Goal: Information Seeking & Learning: Find specific fact

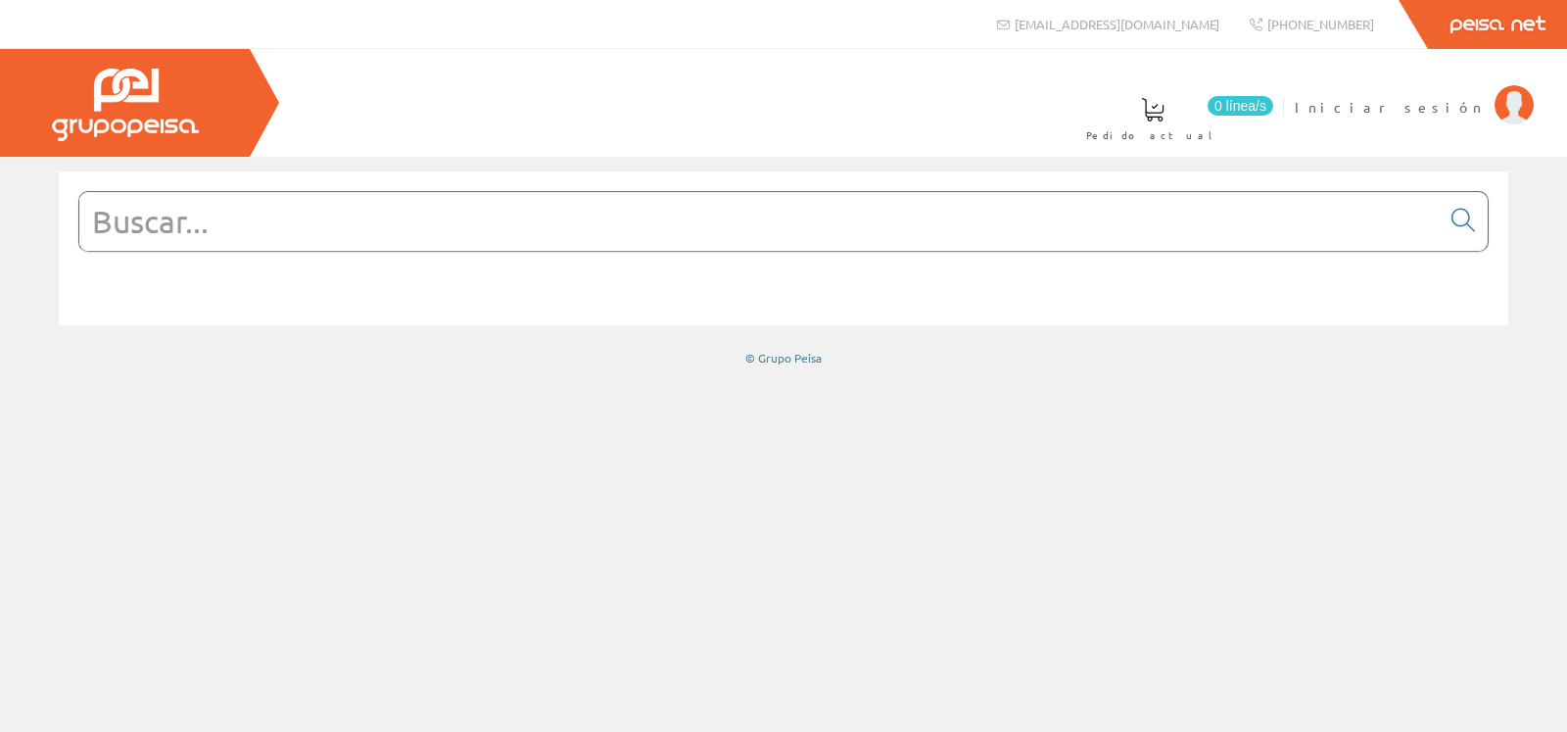
click at [287, 231] on input "text" at bounding box center [759, 221] width 1361 height 59
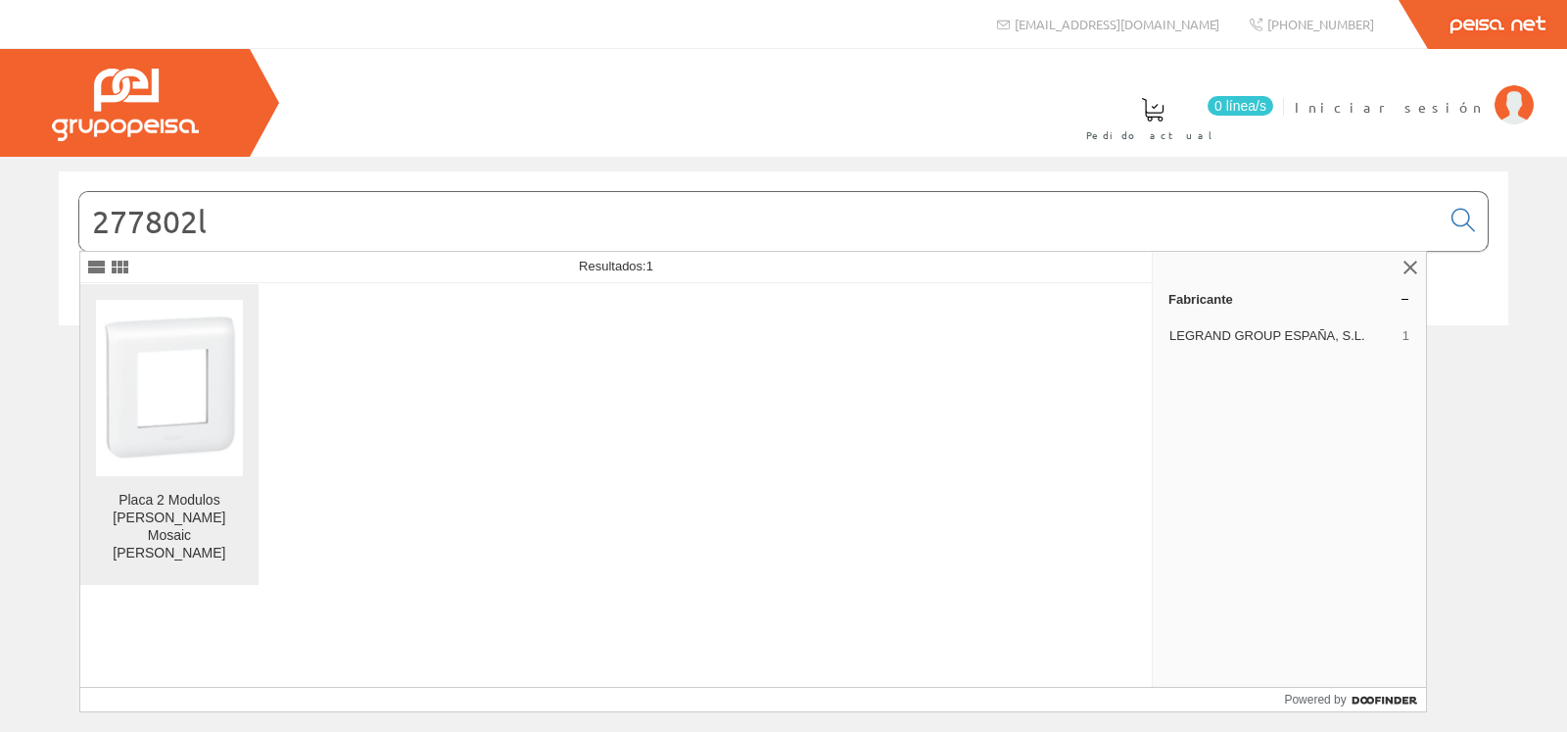
type input "277802l"
click at [157, 494] on div "Placa 2 Modulos [PERSON_NAME] Mosaic [PERSON_NAME]" at bounding box center [169, 527] width 147 height 71
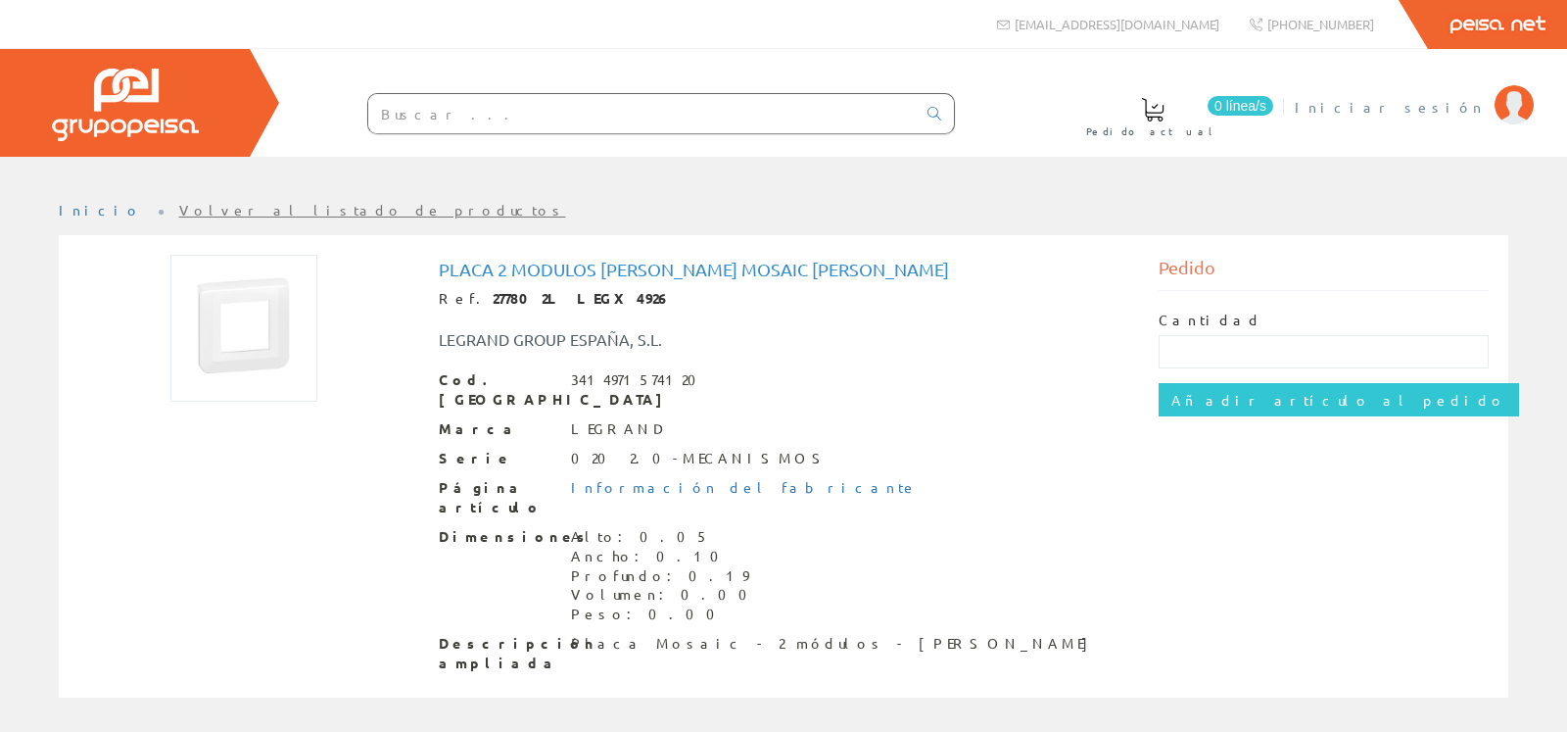
click at [1436, 99] on span "Iniciar sesión" at bounding box center [1390, 107] width 190 height 20
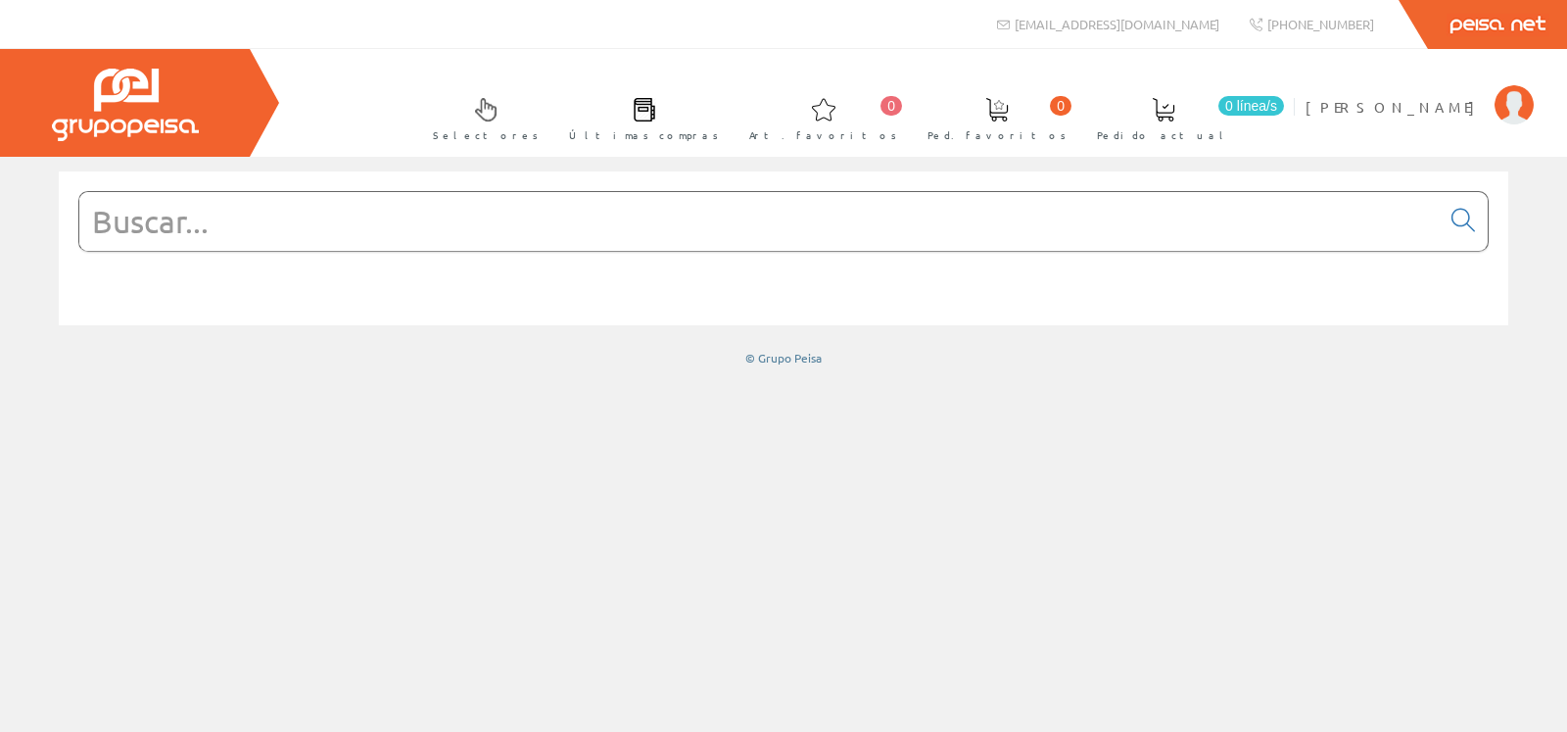
click at [461, 228] on input "text" at bounding box center [759, 221] width 1361 height 59
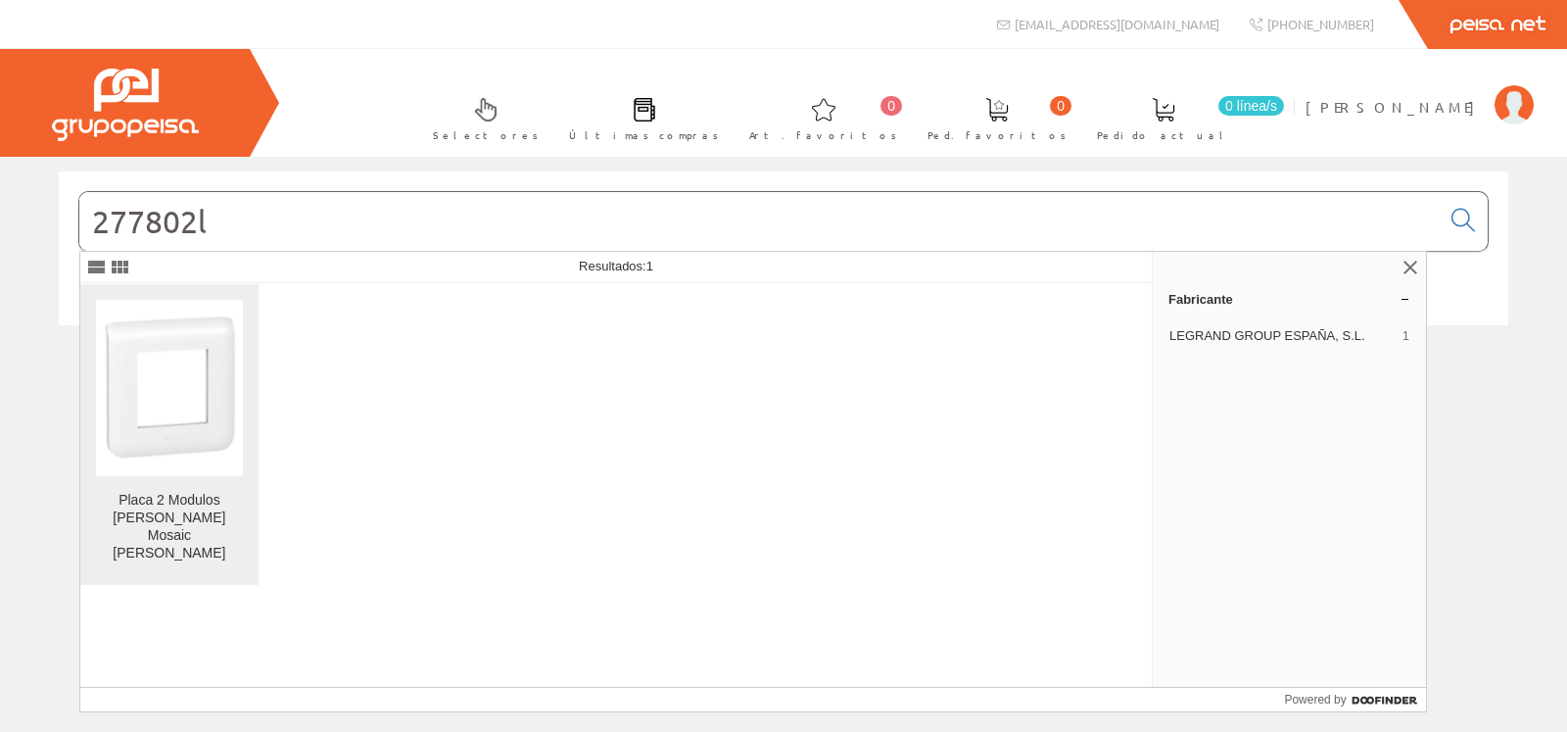
type input "277802l"
click at [177, 498] on div "Placa 2 Modulos blanco Mosaic tm Legrand" at bounding box center [169, 527] width 147 height 71
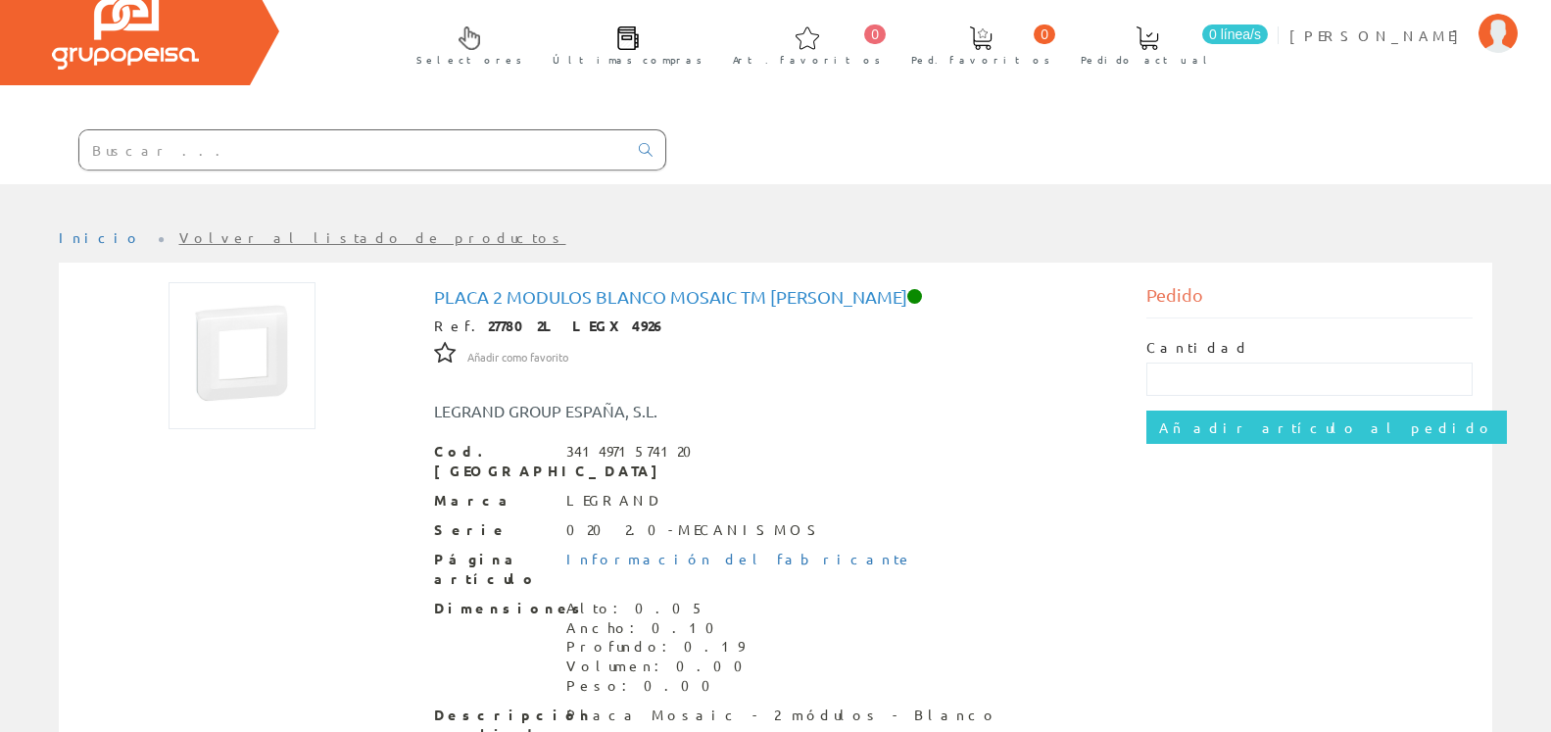
scroll to position [67, 0]
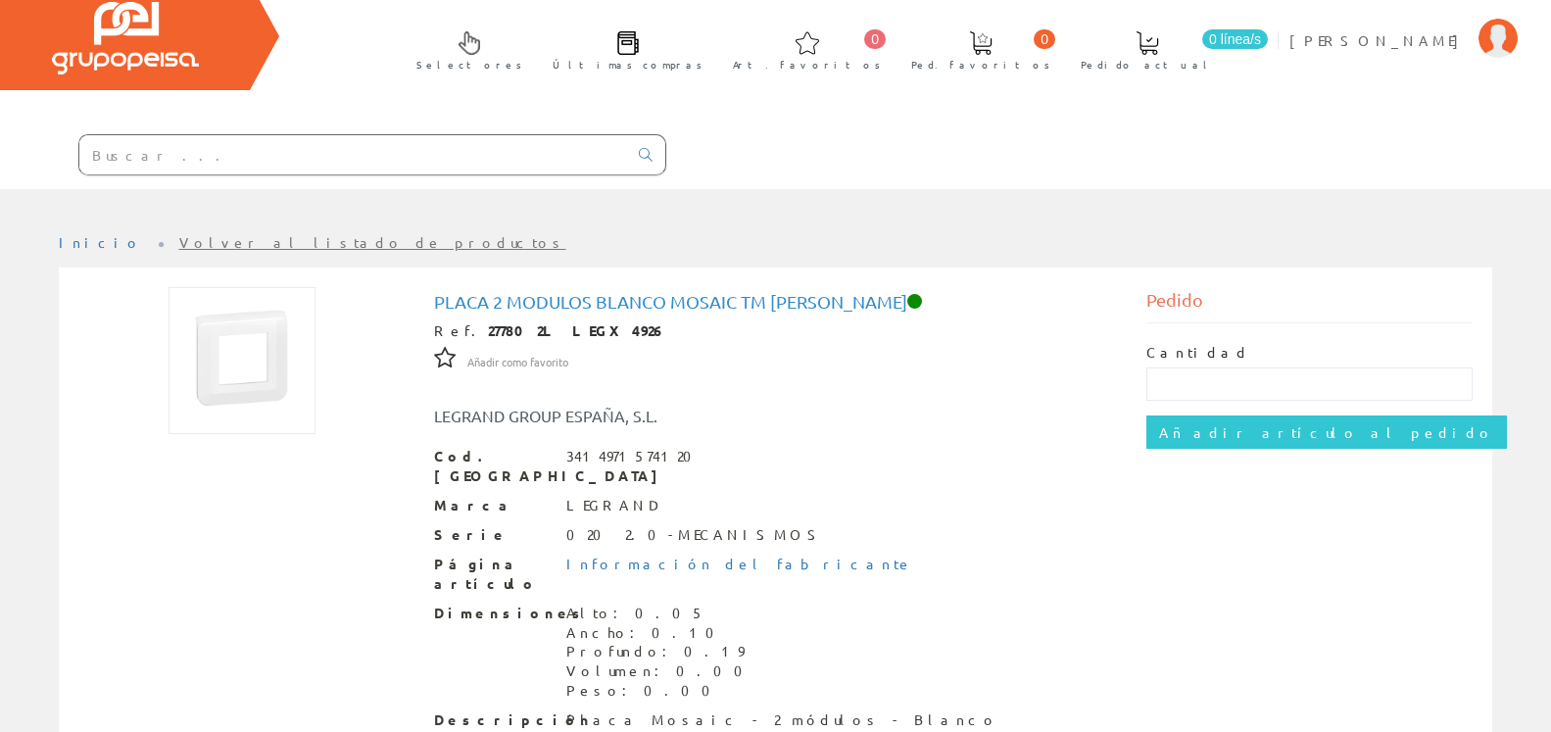
click at [368, 160] on input "text" at bounding box center [353, 154] width 548 height 39
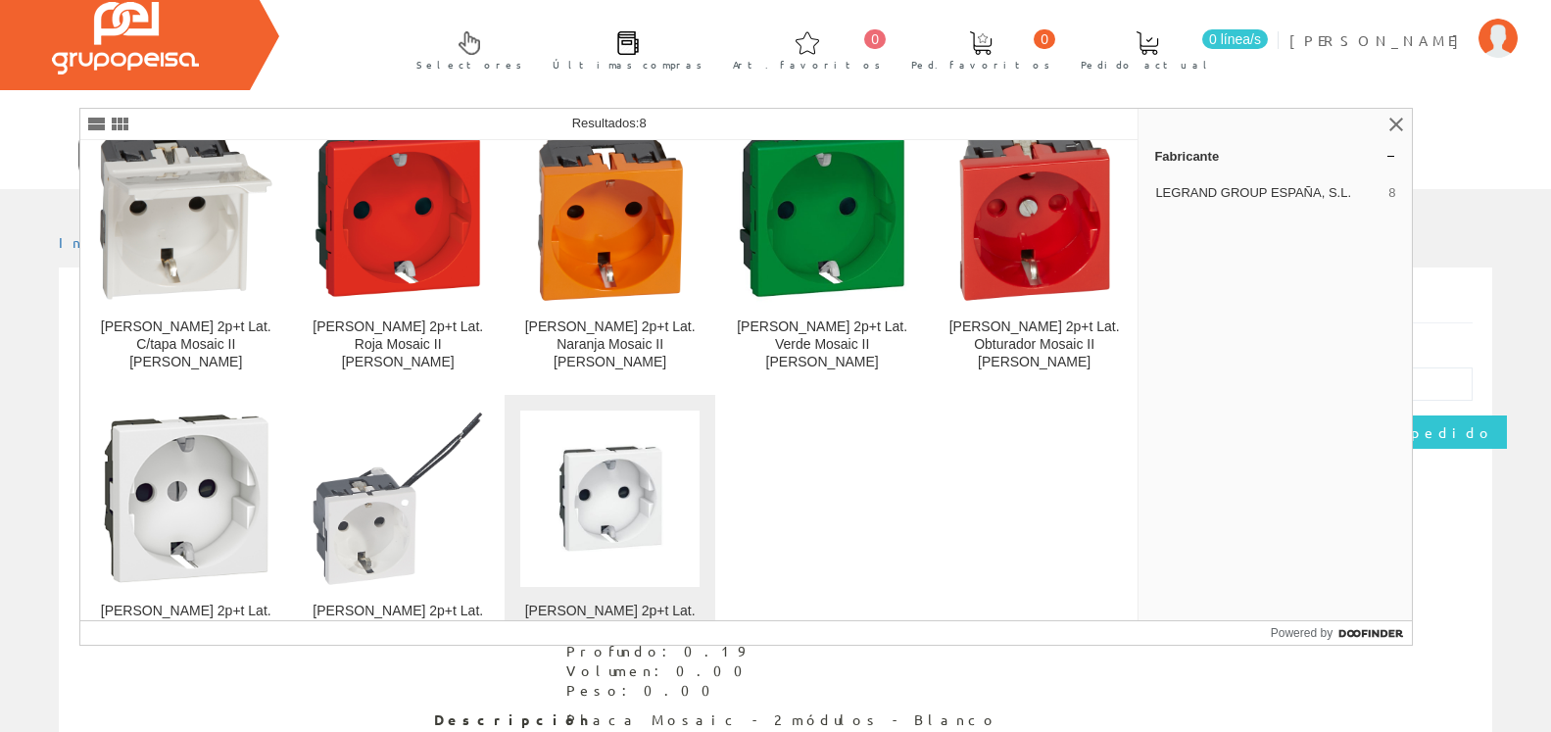
scroll to position [54, 0]
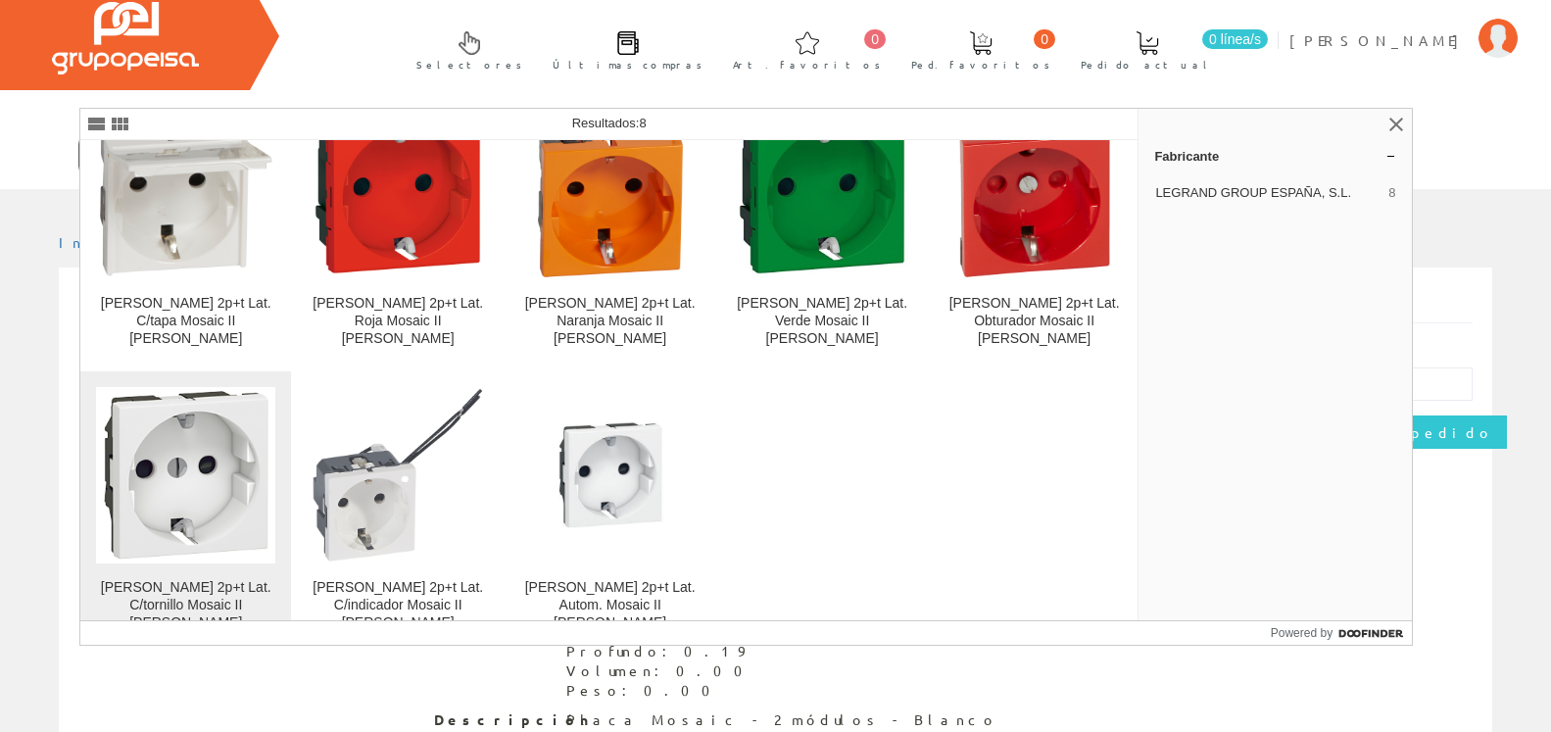
type input "07721"
click at [162, 475] on img at bounding box center [186, 475] width 176 height 176
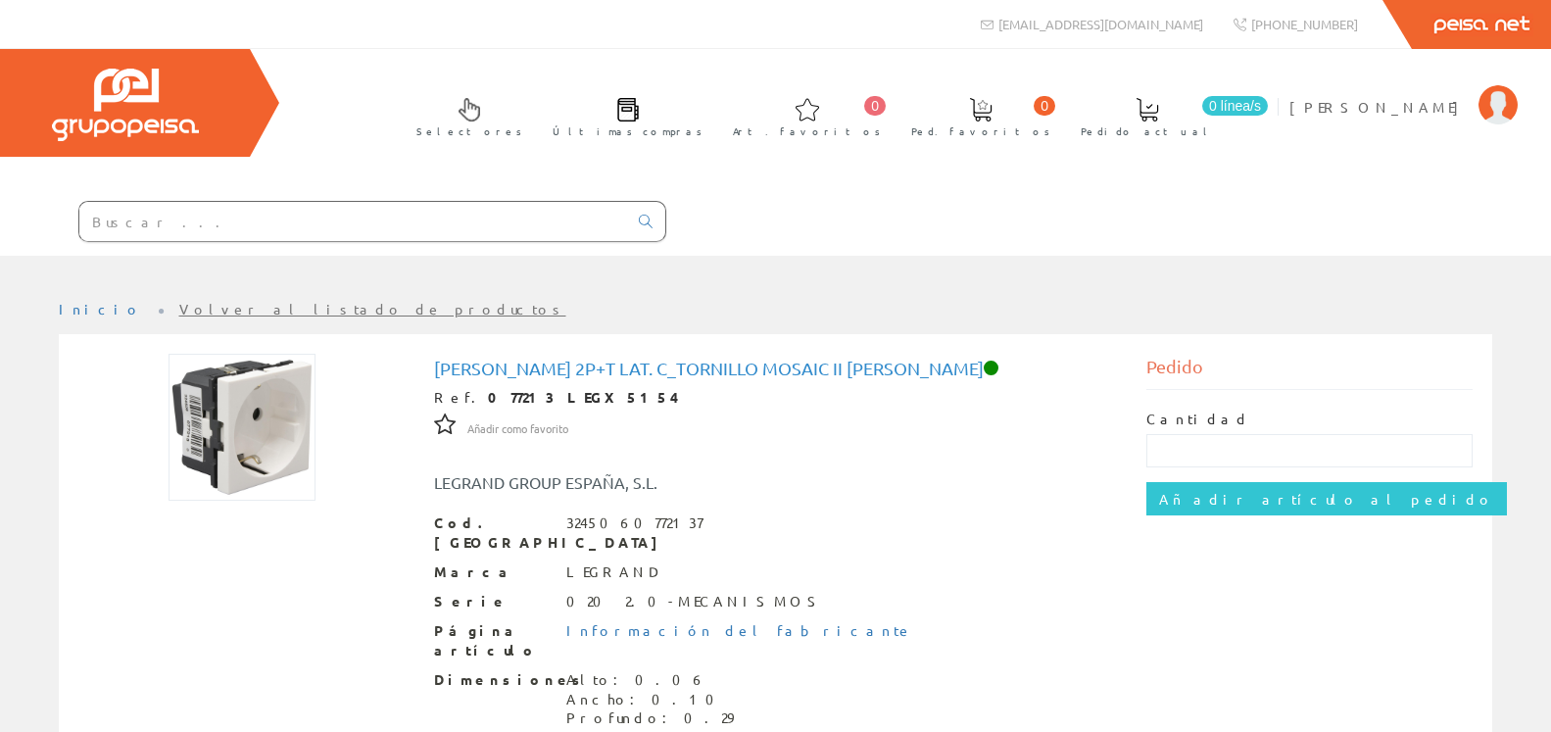
click at [423, 224] on input "text" at bounding box center [353, 221] width 548 height 39
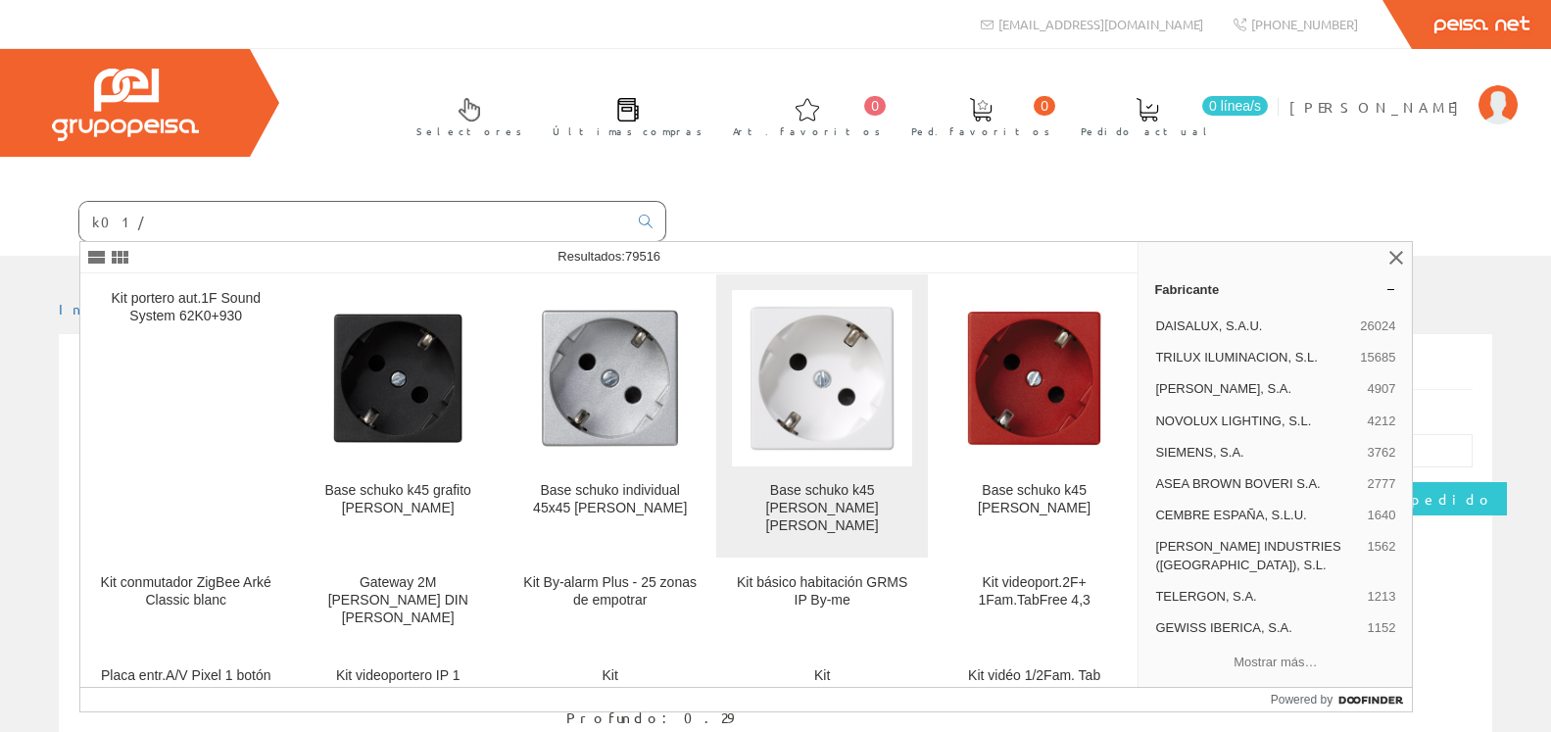
type input "k01/"
click at [845, 470] on link "Base schuko k45 [PERSON_NAME] [PERSON_NAME]" at bounding box center [821, 415] width 211 height 283
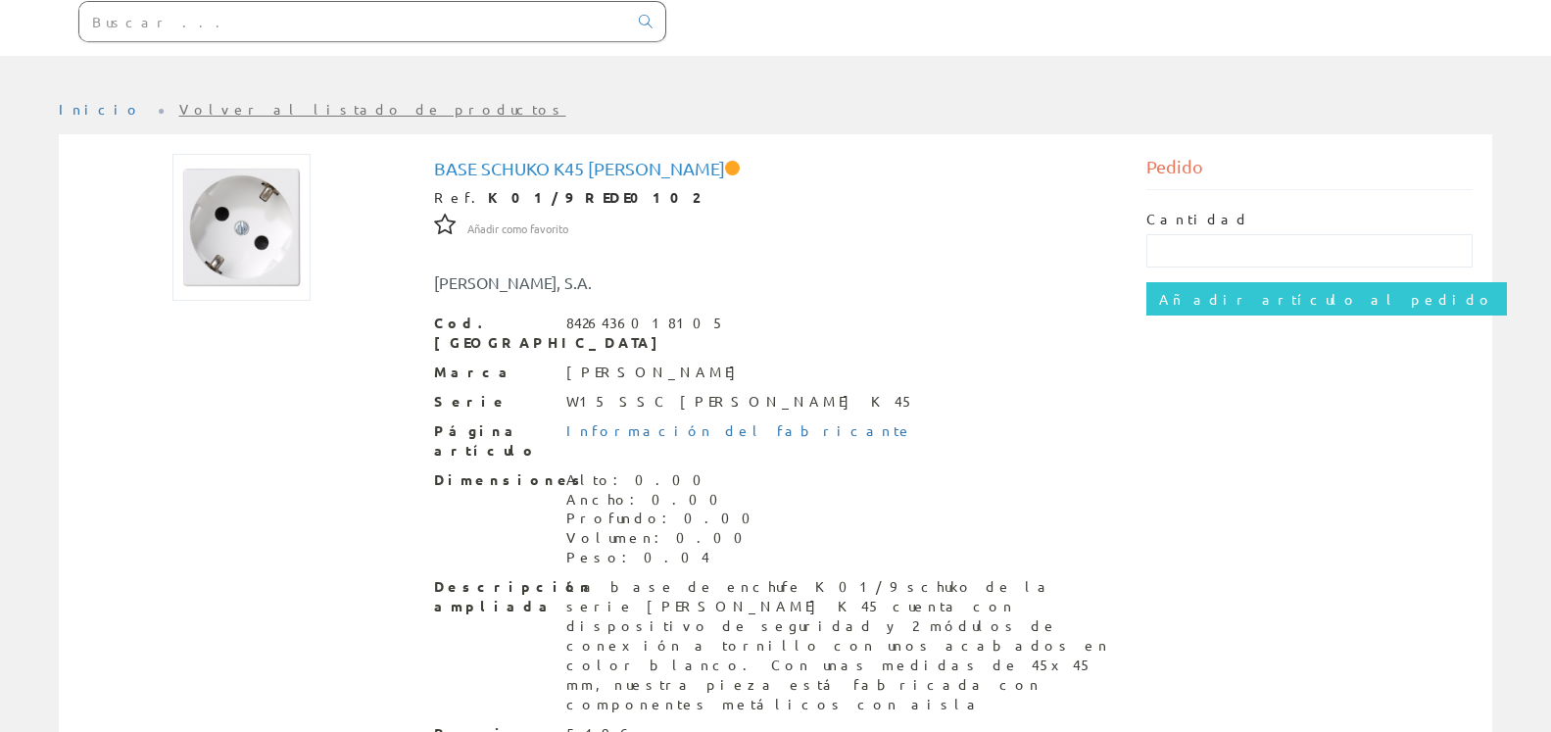
scroll to position [286, 0]
